Goal: Information Seeking & Learning: Learn about a topic

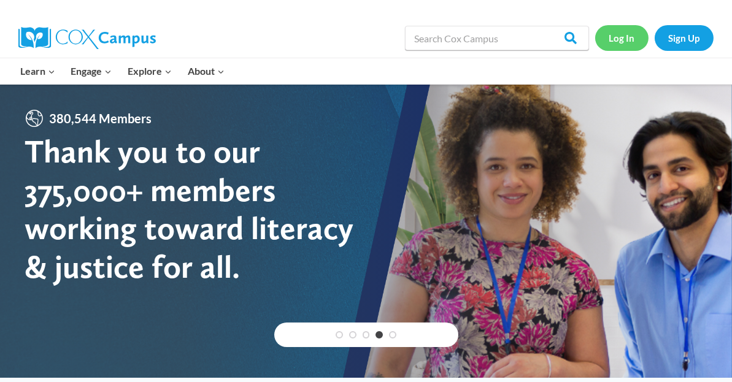
click at [623, 39] on link "Log In" at bounding box center [621, 37] width 53 height 25
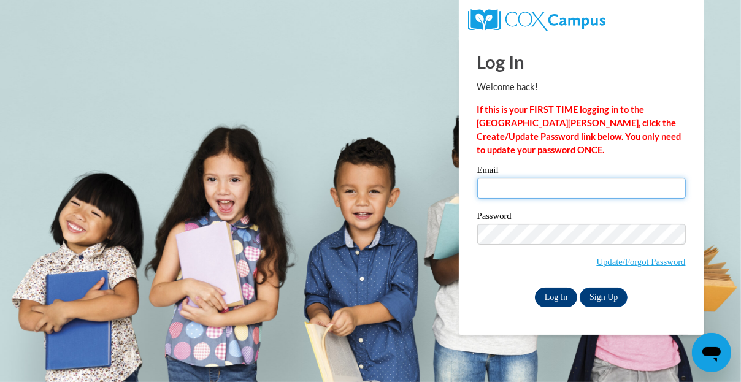
type input "headstart1961@yahoo.com"
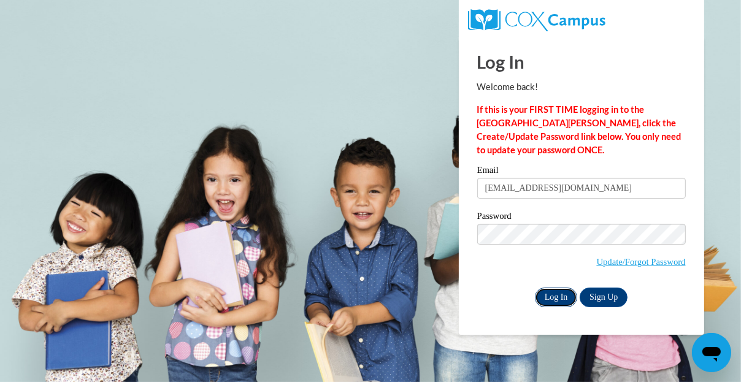
click at [563, 295] on input "Log In" at bounding box center [556, 298] width 43 height 20
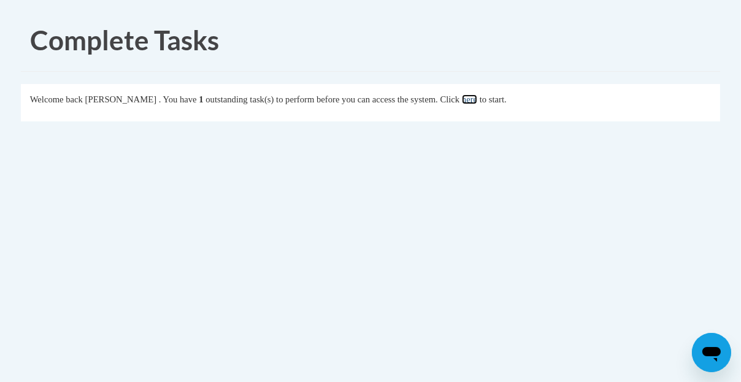
click at [477, 104] on link "here" at bounding box center [469, 100] width 15 height 10
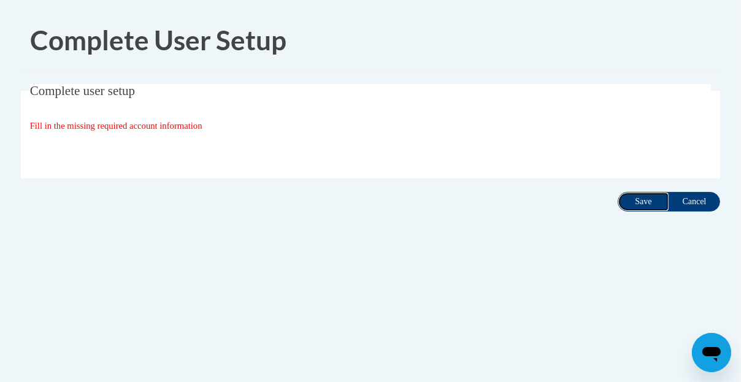
click at [644, 199] on input "Save" at bounding box center [644, 202] width 52 height 20
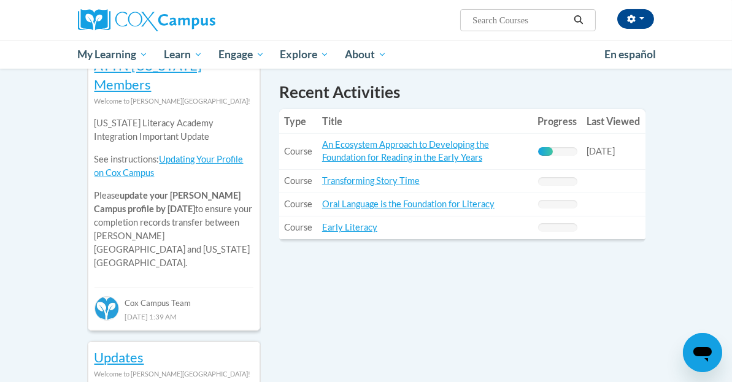
scroll to position [444, 0]
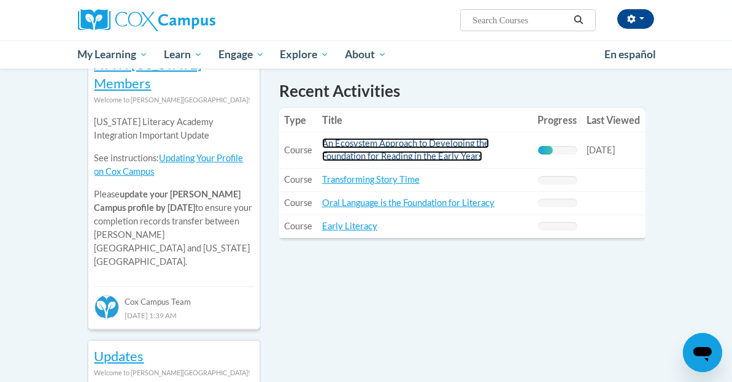
click at [480, 138] on link "An Ecosystem Approach to Developing the Foundation for Reading in the Early Yea…" at bounding box center [405, 149] width 167 height 23
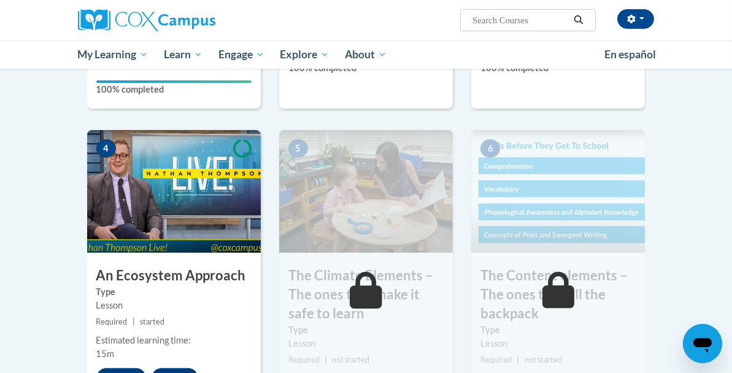
scroll to position [577, 0]
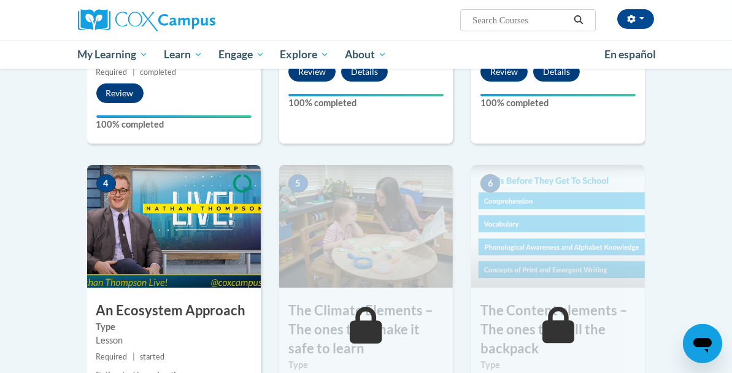
click at [385, 301] on h3 "The Climate Elements – The ones that make it safe to learn" at bounding box center [366, 329] width 174 height 56
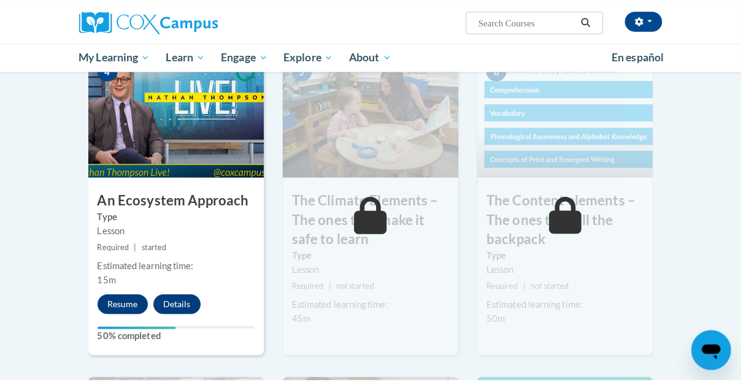
scroll to position [688, 0]
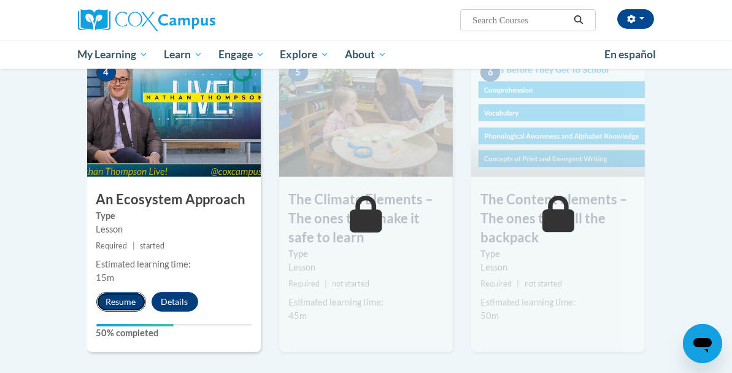
click at [96, 292] on button "Resume" at bounding box center [121, 302] width 50 height 20
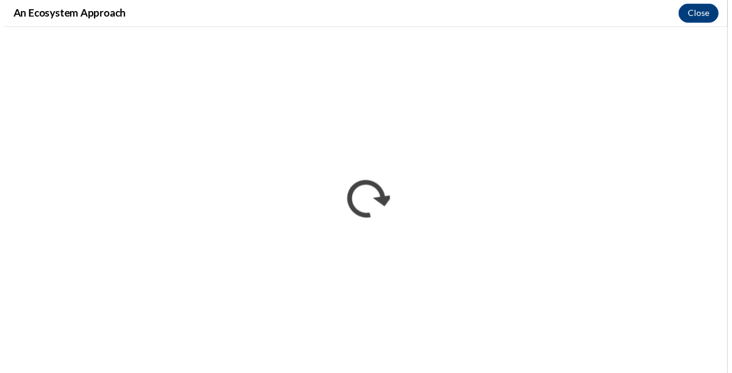
scroll to position [0, 0]
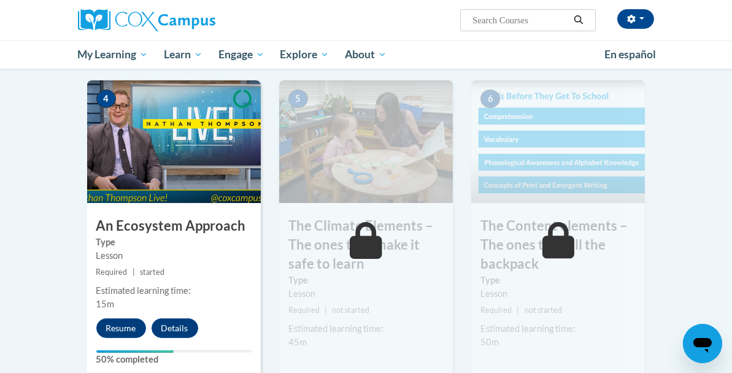
scroll to position [646, 10]
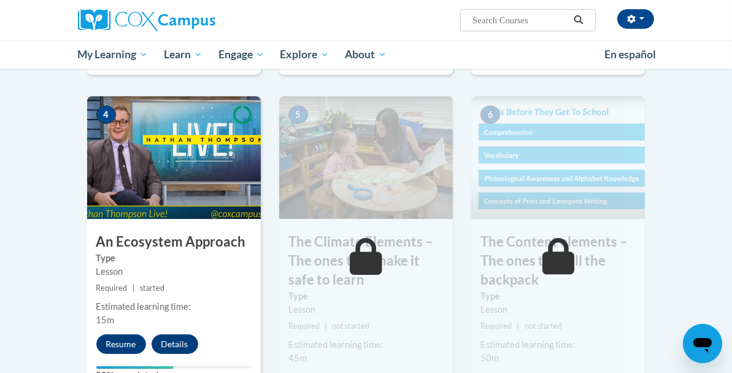
click at [403, 320] on small "Required | not started" at bounding box center [366, 327] width 174 height 14
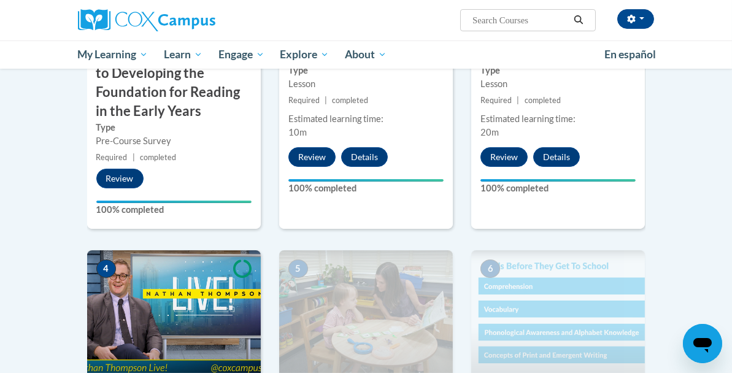
scroll to position [495, 10]
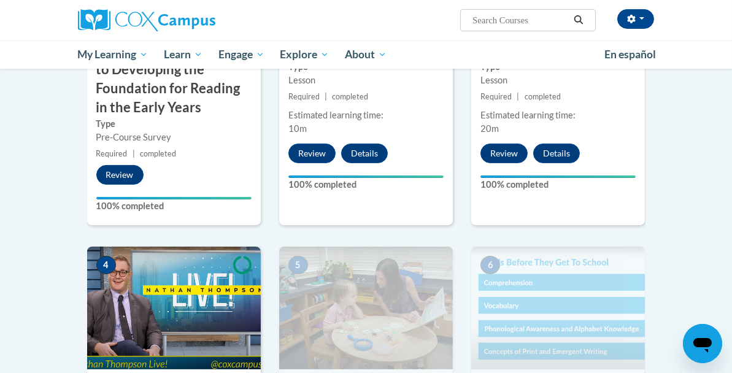
click at [439, 247] on img at bounding box center [366, 308] width 174 height 123
click at [288, 258] on img at bounding box center [366, 308] width 174 height 123
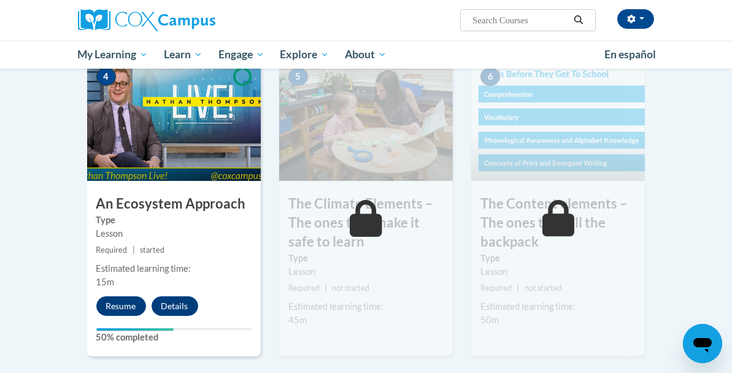
scroll to position [635, 10]
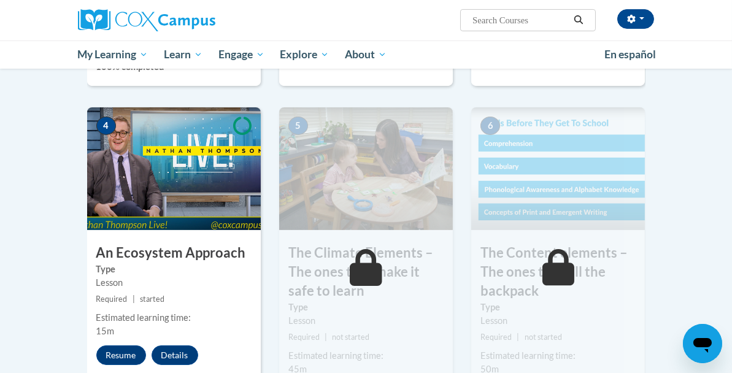
click at [195, 373] on div at bounding box center [173, 378] width 155 height 2
click at [96, 346] on button "Resume" at bounding box center [121, 356] width 50 height 20
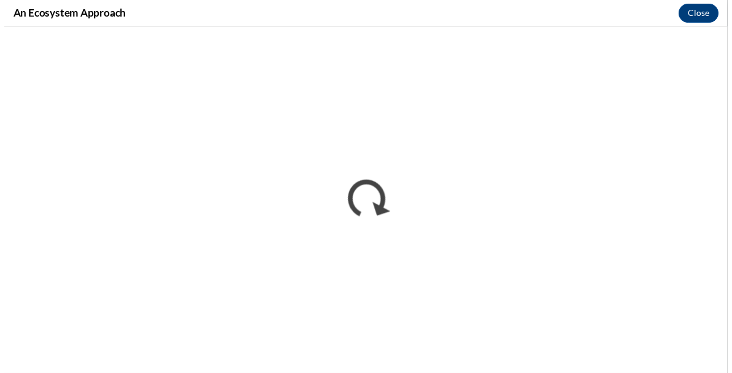
scroll to position [0, 0]
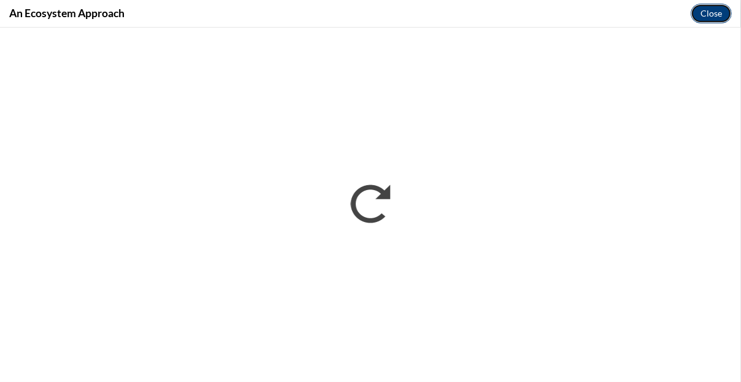
click at [718, 5] on button "Close" at bounding box center [711, 14] width 41 height 20
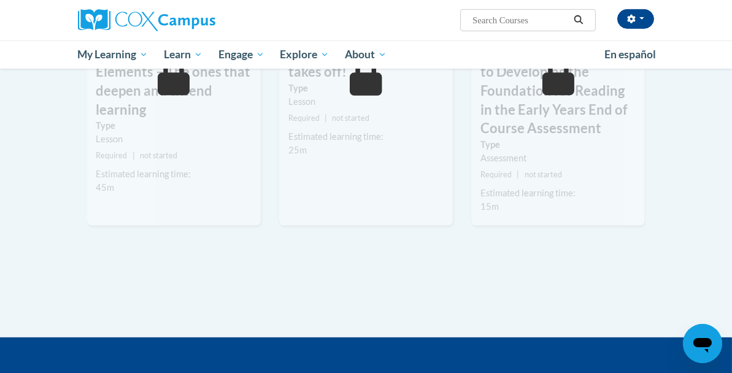
scroll to position [768, 1]
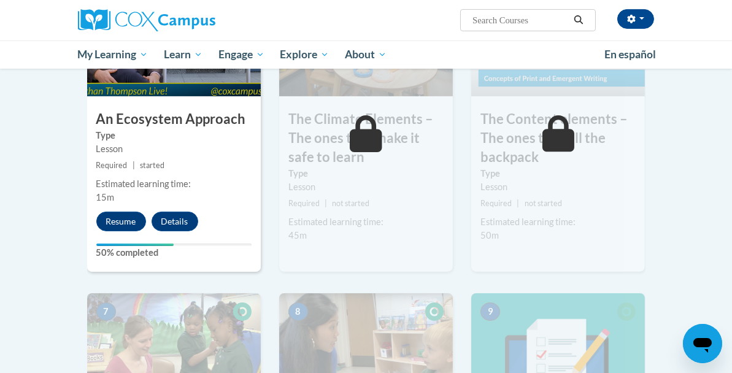
click at [444, 167] on label "Type" at bounding box center [365, 174] width 155 height 14
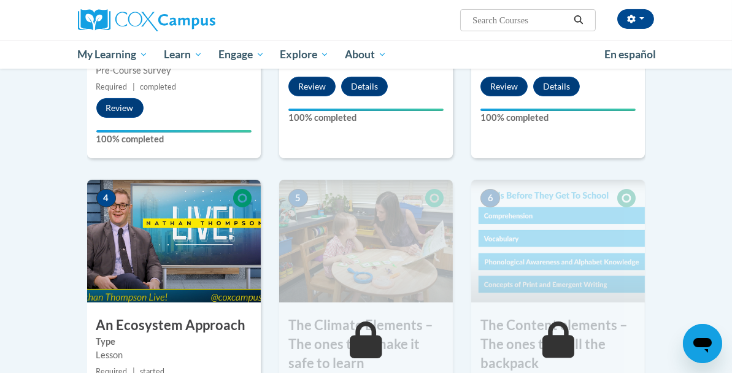
scroll to position [555, 1]
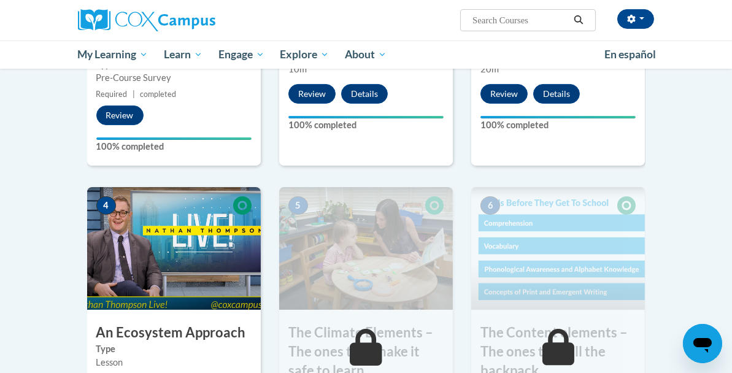
click at [418, 209] on img at bounding box center [366, 248] width 174 height 123
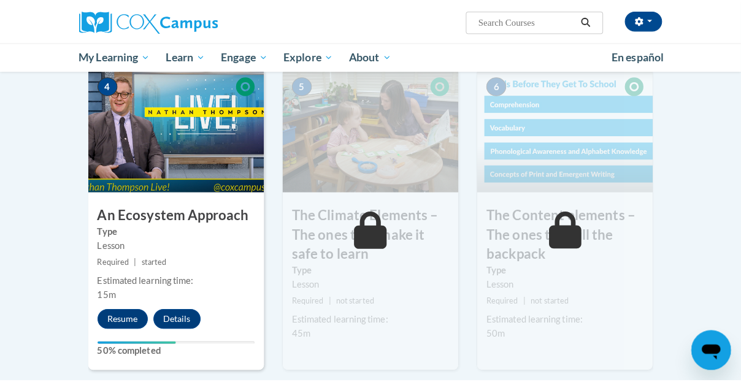
scroll to position [688, 1]
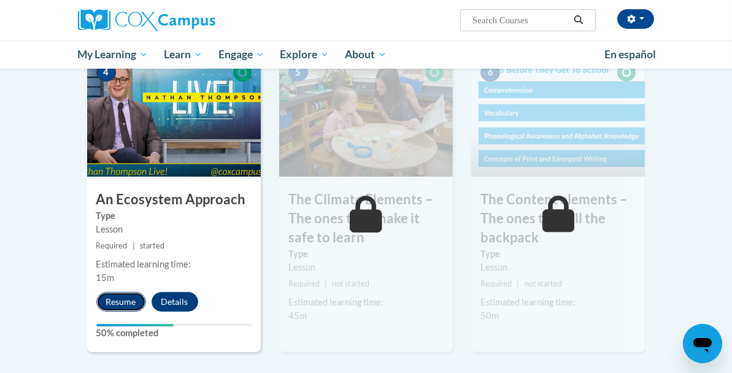
click at [96, 292] on button "Resume" at bounding box center [121, 302] width 50 height 20
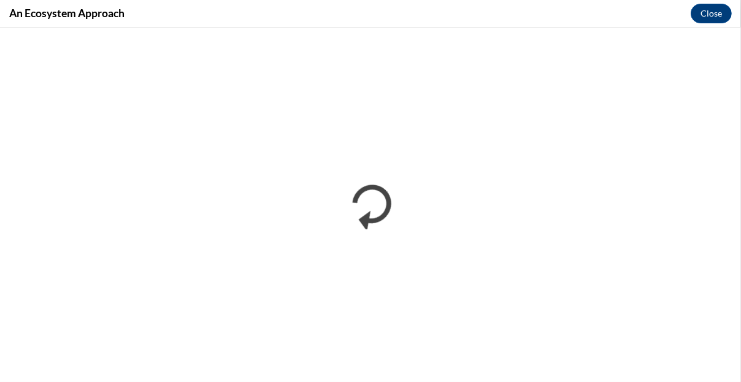
scroll to position [0, 0]
